Goal: Navigation & Orientation: Go to known website

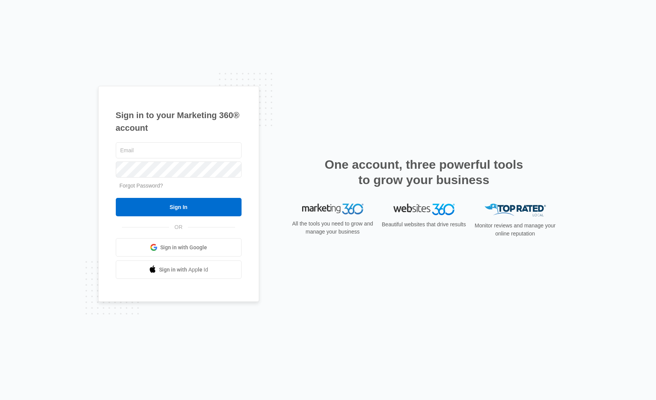
click at [349, 103] on div "Sign in to your Marketing 360® account Forgot Password? Sign In OR" at bounding box center [328, 200] width 460 height 229
drag, startPoint x: 484, startPoint y: 114, endPoint x: 486, endPoint y: 107, distance: 6.8
click at [486, 111] on div "Sign in to your Marketing 360® account Forgot Password? Sign In OR" at bounding box center [328, 200] width 460 height 229
click at [341, 79] on div "Sign in to your Marketing 360® account Forgot Password? Sign In OR Sign in with…" at bounding box center [328, 200] width 656 height 400
click at [173, 245] on span "Sign in with Google" at bounding box center [183, 248] width 47 height 8
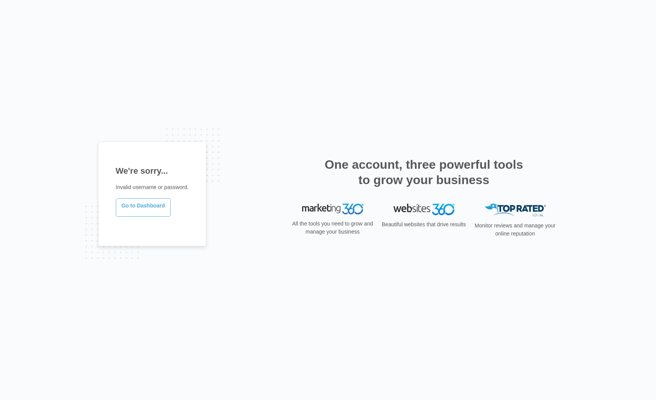
click at [150, 207] on link "Go to Dashboard" at bounding box center [143, 207] width 55 height 18
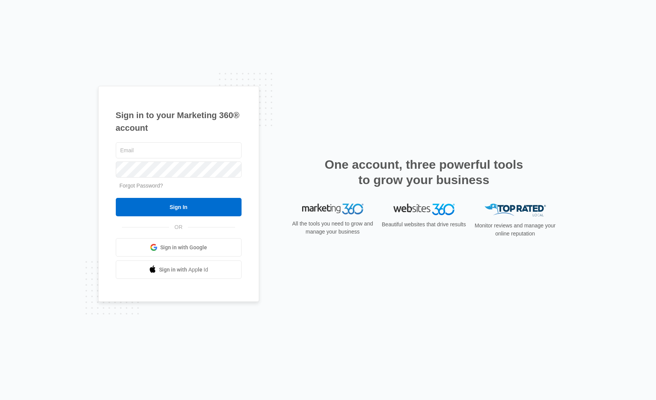
click at [305, 108] on div "Sign in to your Marketing 360® account Forgot Password? Sign In OR" at bounding box center [328, 200] width 460 height 229
